Goal: Information Seeking & Learning: Learn about a topic

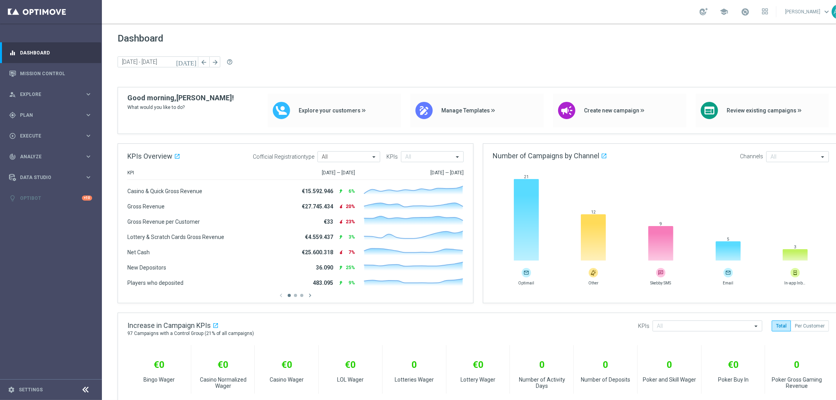
click at [818, 13] on link "Antonio Malacari keyboard_arrow_down" at bounding box center [807, 12] width 47 height 12
click at [818, 13] on link "Antonio Malacari keyboard_arrow_down 3p Contact Support speed Operational Statu…" at bounding box center [807, 12] width 47 height 12
click at [808, 7] on link "Antonio Malacari keyboard_arrow_down" at bounding box center [807, 12] width 47 height 12
click at [806, 83] on div "list_alt Customer Attributes" at bounding box center [796, 89] width 78 height 14
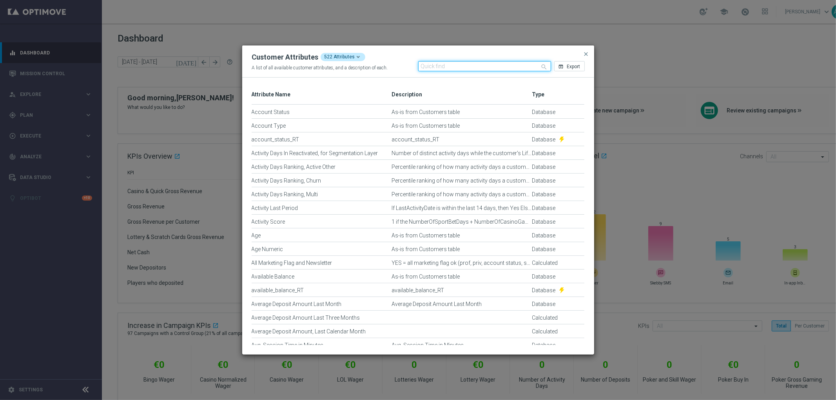
click at [469, 64] on input "text" at bounding box center [484, 66] width 133 height 10
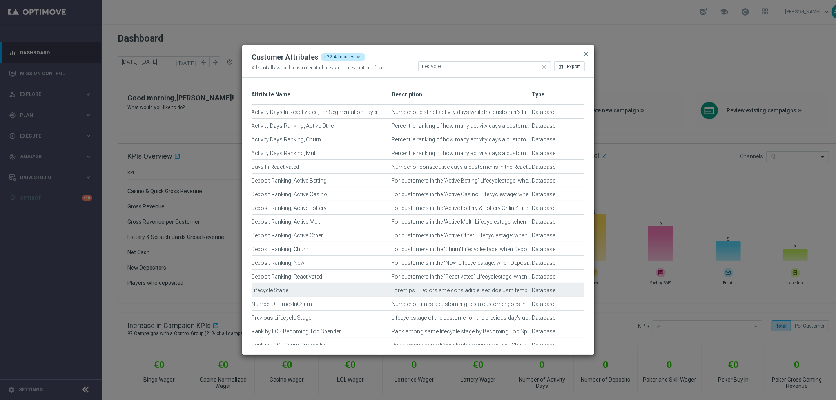
click at [519, 291] on div "Press SPACE to select this row." at bounding box center [462, 293] width 140 height 13
click at [519, 291] on div "Press SPACE to deselect this row." at bounding box center [462, 293] width 140 height 13
click at [562, 67] on icon "open_in_browser" at bounding box center [561, 66] width 5 height 5
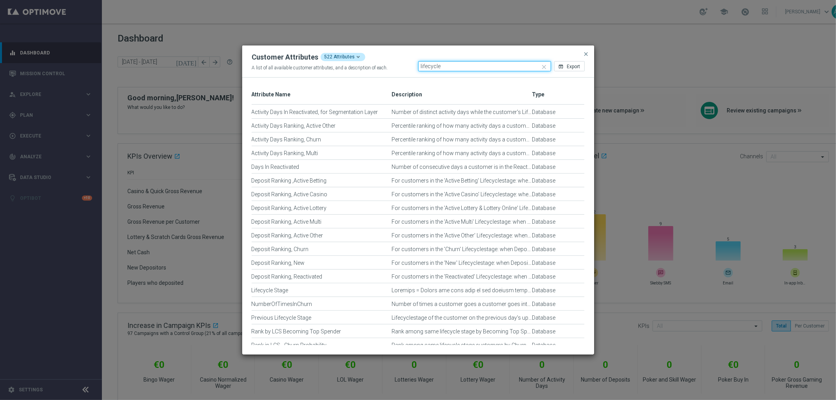
click at [471, 69] on input "lifecycle" at bounding box center [484, 66] width 133 height 10
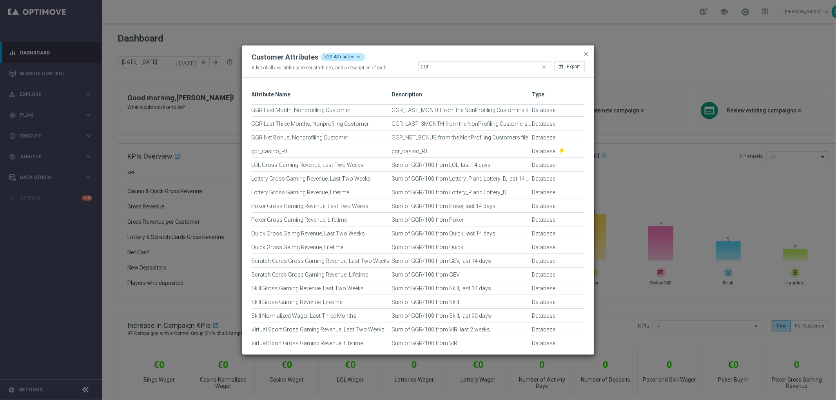
scroll to position [171, 0]
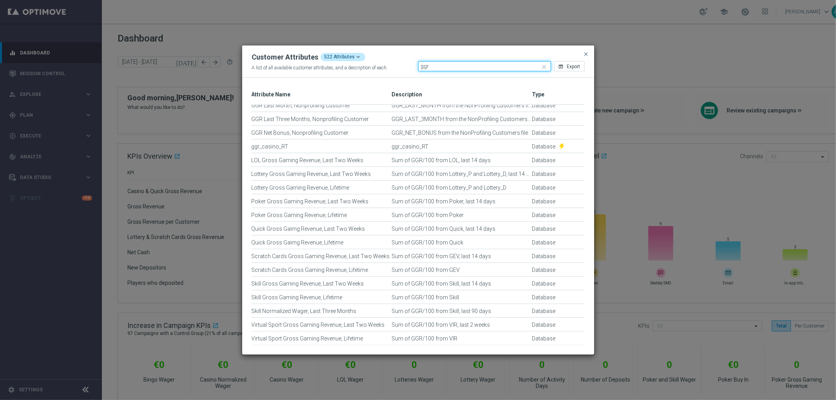
click at [437, 65] on input "ggr" at bounding box center [484, 66] width 133 height 10
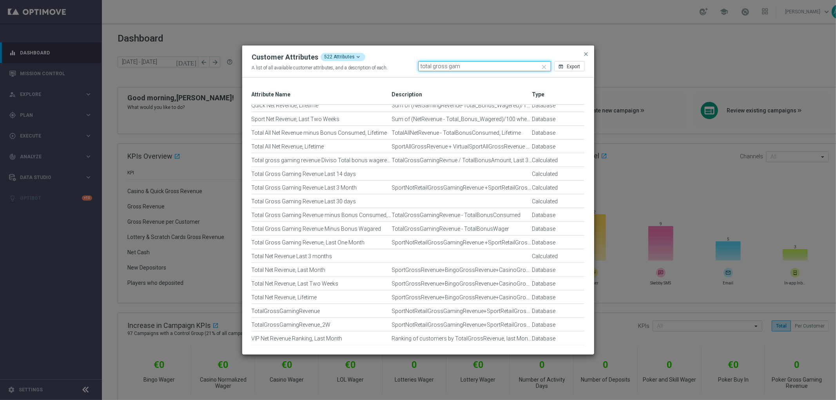
scroll to position [0, 0]
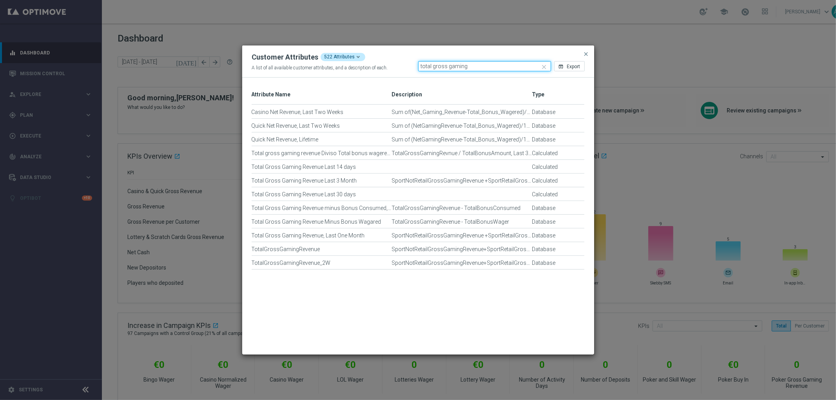
click at [467, 67] on input "total gross gaming" at bounding box center [484, 66] width 133 height 10
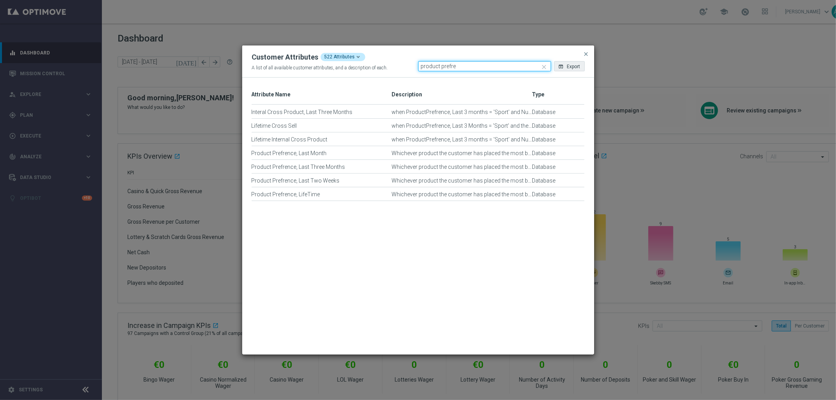
type input "product prefre"
click at [561, 64] on icon "open_in_browser" at bounding box center [561, 66] width 5 height 5
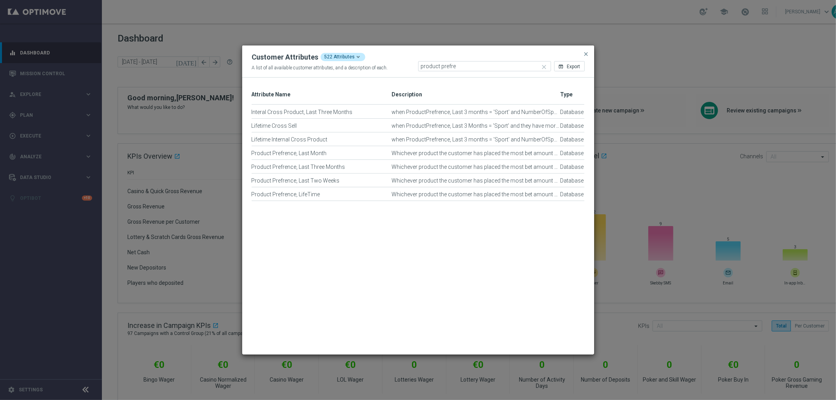
drag, startPoint x: 532, startPoint y: 96, endPoint x: 561, endPoint y: 95, distance: 28.2
click at [561, 95] on div at bounding box center [560, 94] width 3 height 19
click at [621, 139] on modal-container "Customer Attributes 522 Attributes A list of all available customer attributes,…" at bounding box center [418, 200] width 836 height 400
click at [589, 53] on span "close" at bounding box center [586, 54] width 6 height 6
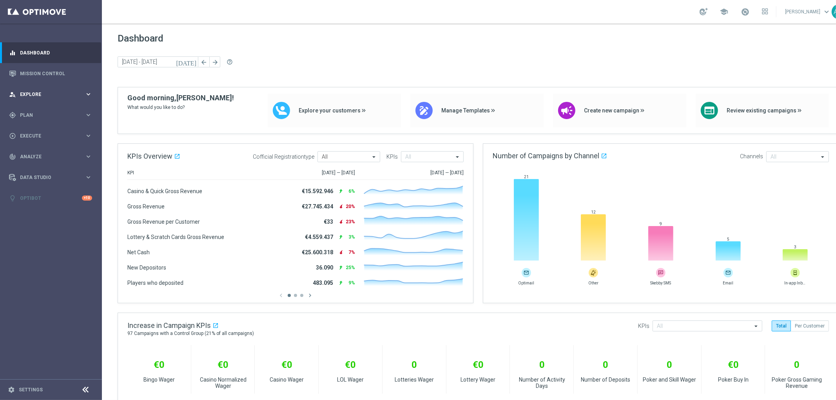
click at [63, 93] on span "Explore" at bounding box center [52, 94] width 65 height 5
click at [51, 131] on link "Customer Model" at bounding box center [50, 134] width 61 height 6
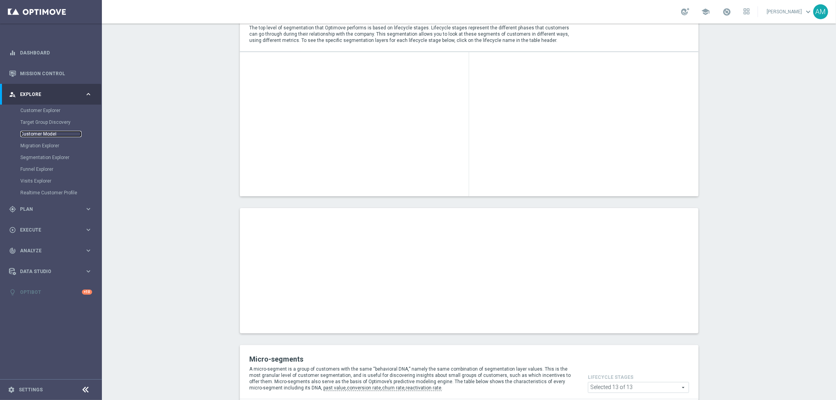
scroll to position [65, 0]
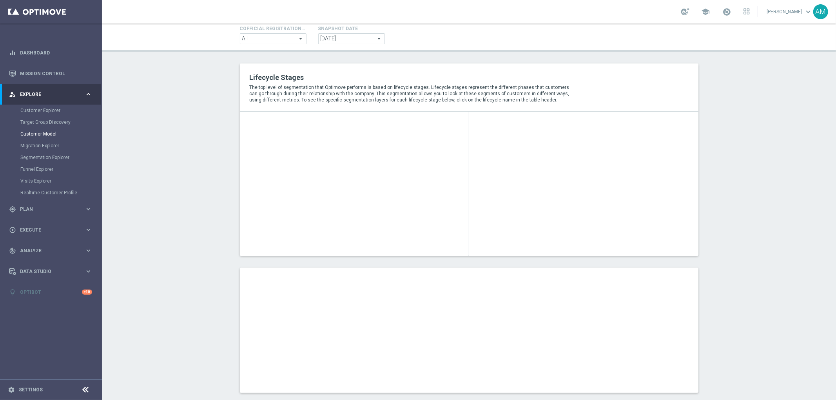
scroll to position [22, 0]
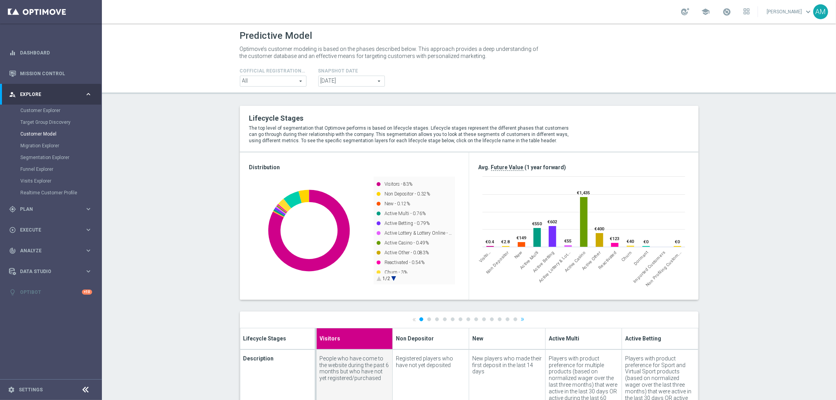
click at [782, 11] on link "Antonio Malacari keyboard_arrow_down" at bounding box center [789, 12] width 47 height 12
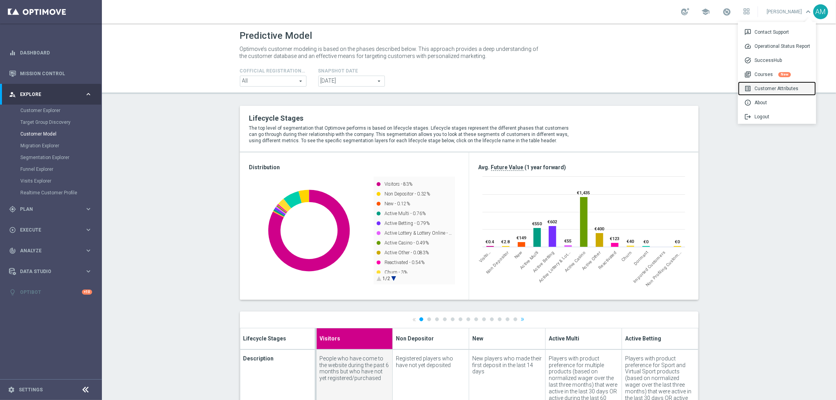
click at [766, 87] on div "list_alt Customer Attributes" at bounding box center [777, 89] width 78 height 14
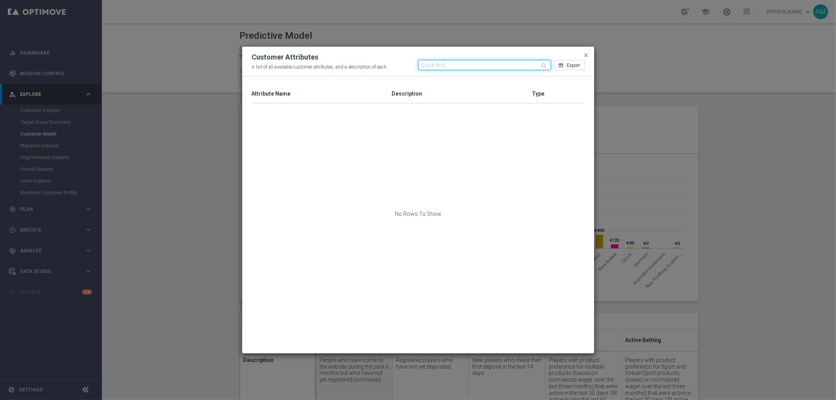
click at [483, 64] on input "text" at bounding box center [484, 65] width 133 height 10
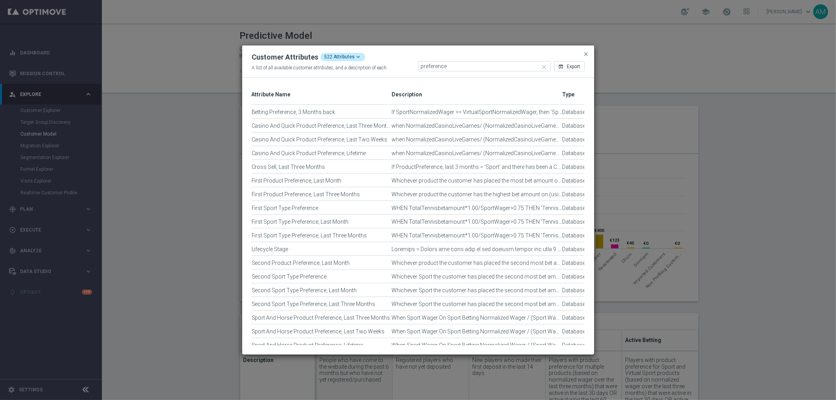
drag, startPoint x: 530, startPoint y: 95, endPoint x: 561, endPoint y: 97, distance: 30.2
click at [561, 97] on div at bounding box center [562, 94] width 3 height 19
click at [574, 67] on span "Export" at bounding box center [573, 66] width 13 height 5
click at [506, 68] on input "preference" at bounding box center [484, 66] width 133 height 10
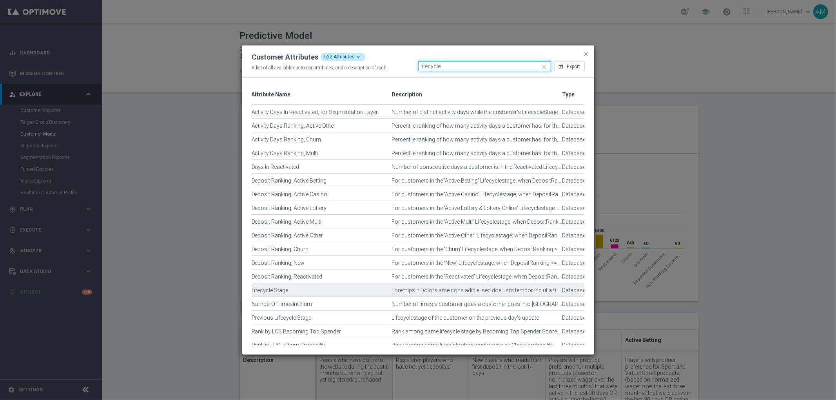
type input "lifecycle"
click at [529, 292] on div "Press SPACE to select this row." at bounding box center [477, 293] width 171 height 13
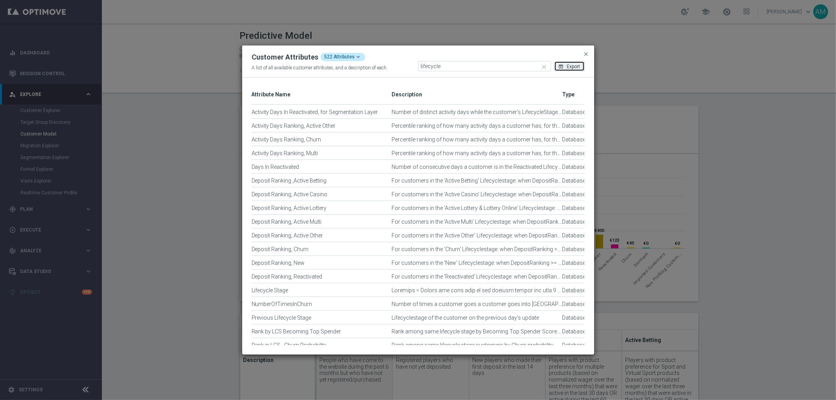
click at [561, 67] on icon "open_in_browser" at bounding box center [561, 66] width 5 height 5
click at [585, 54] on span "close" at bounding box center [586, 54] width 6 height 6
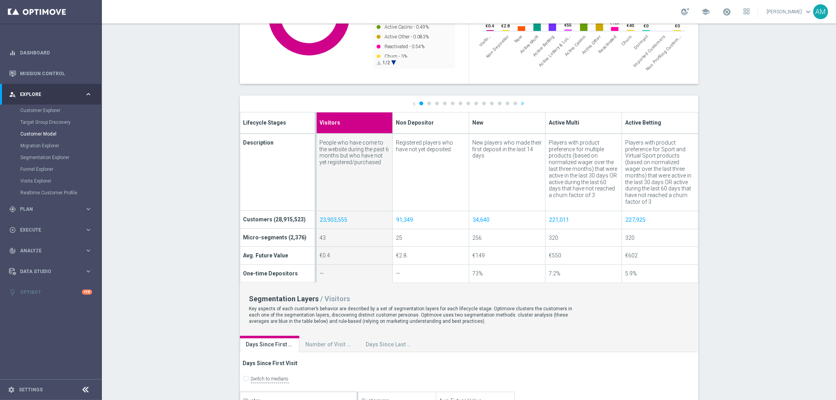
scroll to position [216, 0]
click at [435, 103] on link "3" at bounding box center [437, 105] width 4 height 4
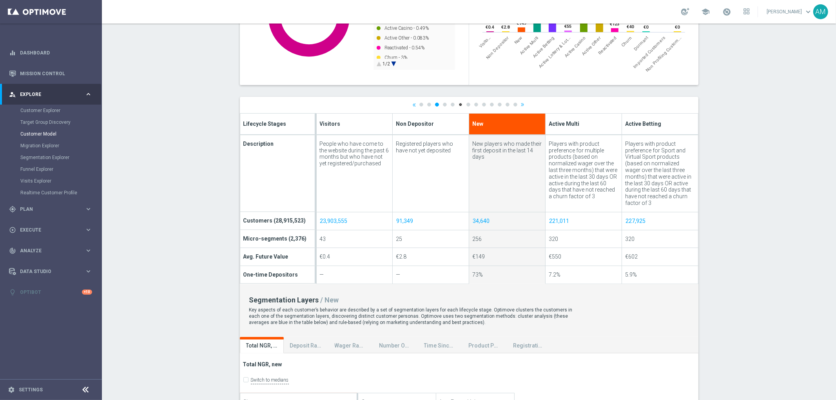
click at [459, 103] on link "6" at bounding box center [461, 105] width 4 height 4
type input "Active Lottery & Lottery Online"
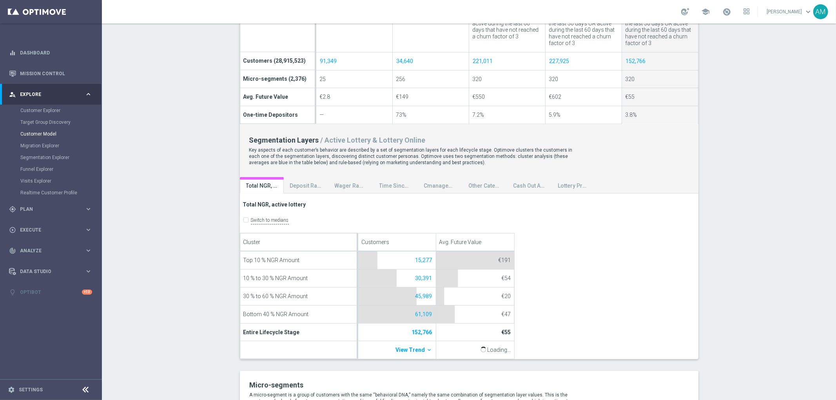
scroll to position [398, 0]
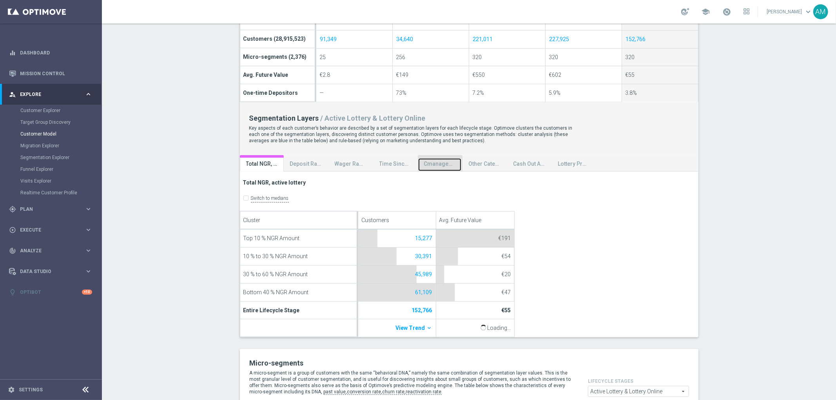
click at [428, 163] on div "Cmanagement New Layer" at bounding box center [439, 164] width 31 height 7
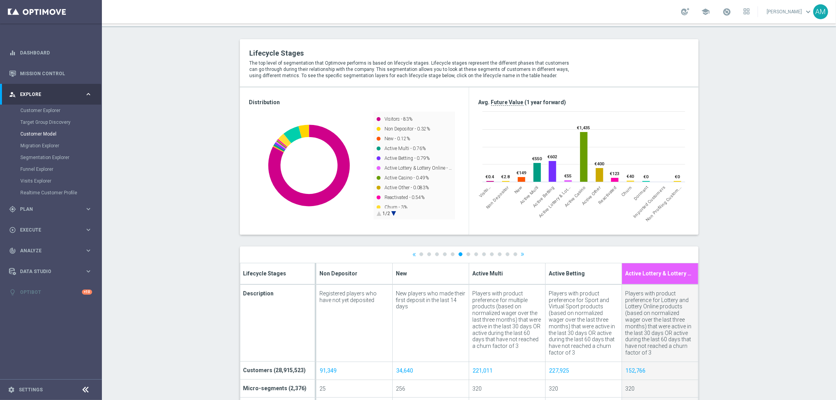
scroll to position [96, 0]
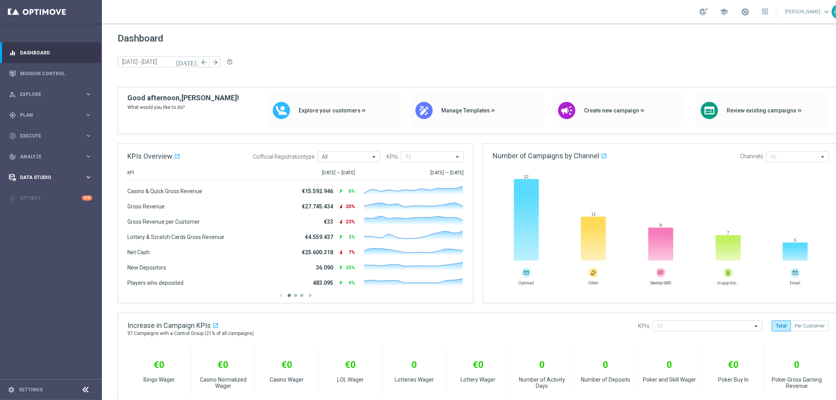
click at [65, 178] on span "Data Studio" at bounding box center [52, 177] width 65 height 5
click at [54, 180] on div "Data Studio" at bounding box center [47, 177] width 76 height 7
click at [51, 158] on span "Analyze" at bounding box center [52, 156] width 65 height 5
click at [48, 256] on span "BI Studio" at bounding box center [49, 255] width 56 height 5
click at [48, 278] on link "CRM Performance Dashboard" at bounding box center [52, 279] width 57 height 6
